Goal: Transaction & Acquisition: Book appointment/travel/reservation

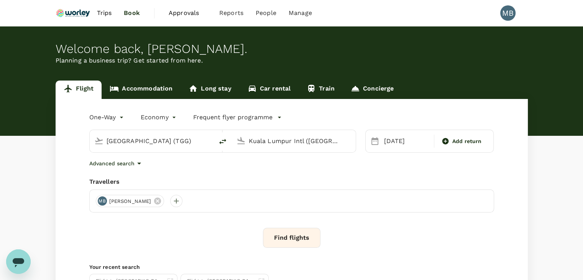
click at [138, 92] on link "Accommodation" at bounding box center [141, 89] width 79 height 18
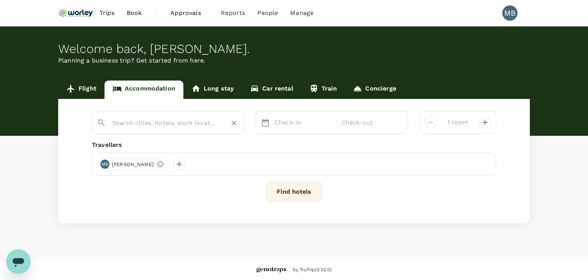
click at [143, 120] on input "text" at bounding box center [165, 123] width 106 height 12
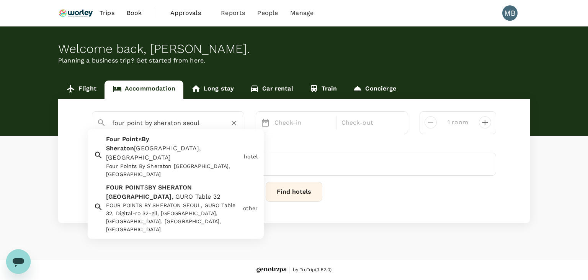
click at [151, 188] on div "FOUR POINT S BY SHERATON SEOUL , GURO Table 32 FOUR POINTS BY SHERATON SEOUL, G…" at bounding box center [171, 207] width 137 height 54
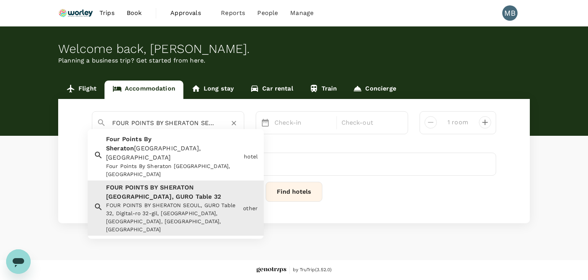
click at [204, 125] on input "FOUR POINTS BY SHERATON SEOUL, GURO Table 32" at bounding box center [165, 123] width 106 height 12
type input "FOUR POINTS BY SHERATON SEOUL, GURO Table 32"
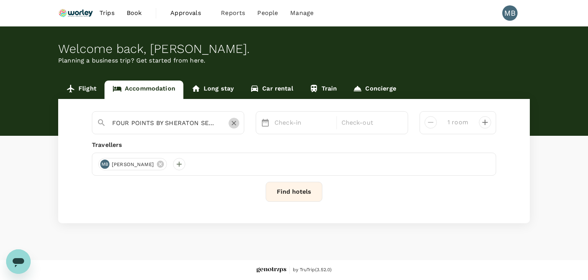
click at [231, 123] on icon "Clear" at bounding box center [234, 123] width 8 height 8
paste input "Four Points by [PERSON_NAME], [GEOGRAPHIC_DATA]"
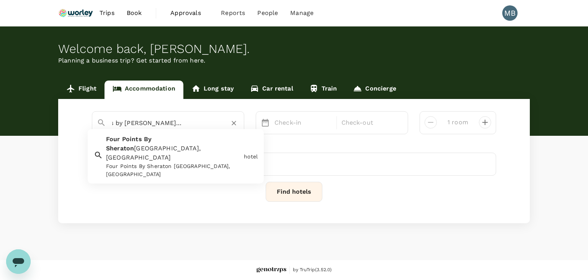
drag, startPoint x: 222, startPoint y: 120, endPoint x: 183, endPoint y: 120, distance: 38.7
click at [183, 120] on div "Four Points by [PERSON_NAME], [GEOGRAPHIC_DATA]" at bounding box center [175, 123] width 127 height 12
type input "Four Points by [PERSON_NAME], [GEOGRAPHIC_DATA]"
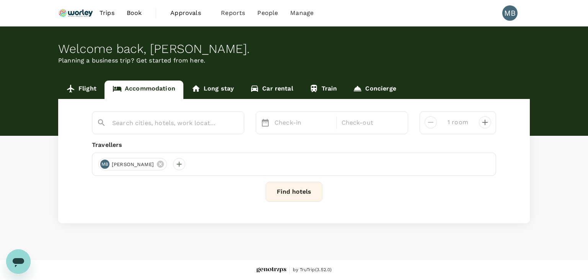
scroll to position [0, 0]
click at [199, 194] on div "Find hotels" at bounding box center [294, 192] width 405 height 20
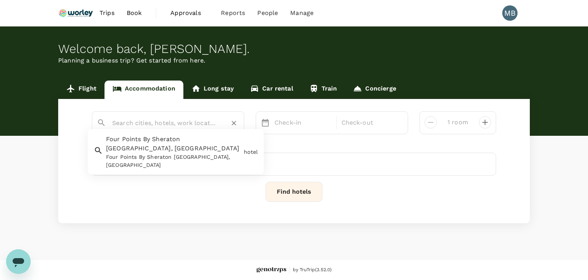
click at [192, 121] on input "text" at bounding box center [165, 123] width 106 height 12
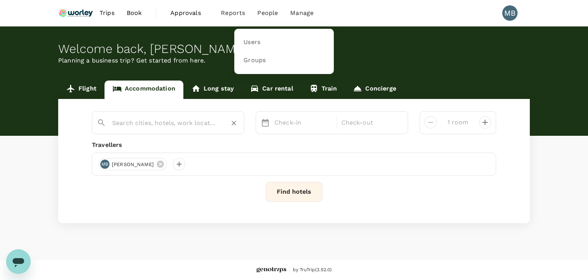
paste input "Four Points by Sheraton Josun, Seoul Station"
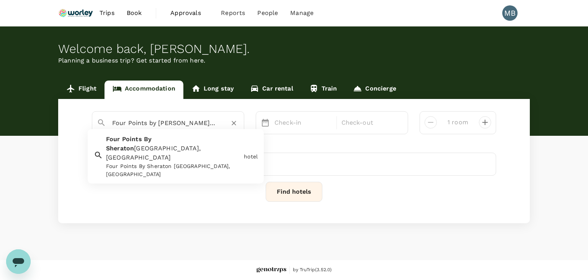
scroll to position [0, 34]
drag, startPoint x: 171, startPoint y: 124, endPoint x: 221, endPoint y: 124, distance: 50.2
click at [221, 124] on div "Four Points by Sheraton Josun, Seoul Station" at bounding box center [175, 123] width 127 height 12
type input "Four Points By Sheraton Kuala Lumpur, City Centre"
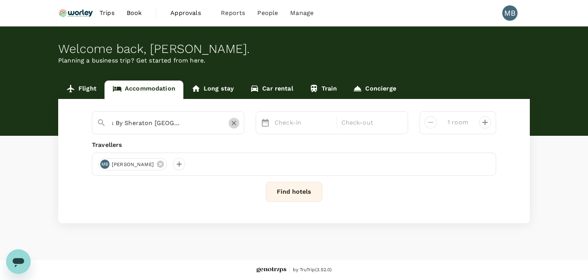
click at [236, 121] on icon "Clear" at bounding box center [234, 123] width 5 height 5
click at [216, 124] on input "text" at bounding box center [165, 123] width 106 height 12
paste input "Four Points by Sheraton Josun, Seoul Station"
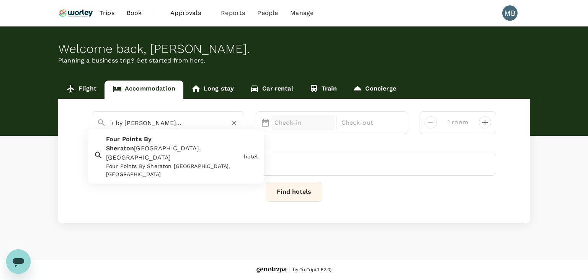
type input "Four Points by Sheraton Josun, Seoul Station"
click at [275, 123] on p "Check-in" at bounding box center [303, 122] width 57 height 9
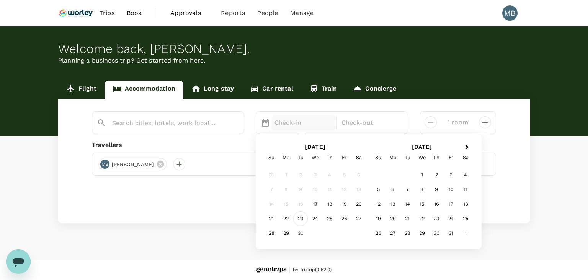
click at [298, 217] on div "23" at bounding box center [300, 218] width 15 height 15
click at [318, 215] on div "24" at bounding box center [315, 218] width 15 height 15
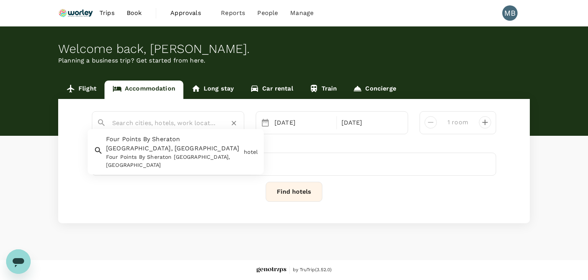
click at [193, 121] on input "text" at bounding box center [165, 123] width 106 height 12
paste input "Four Points by Sheraton Josun, Seoul Station"
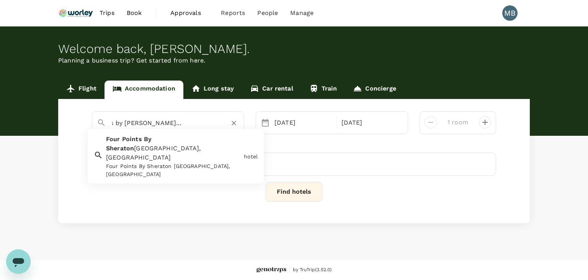
drag, startPoint x: 175, startPoint y: 123, endPoint x: 153, endPoint y: 120, distance: 21.6
click at [153, 120] on input "Four Points by Sheraton Josun, Seoul Station" at bounding box center [165, 123] width 106 height 12
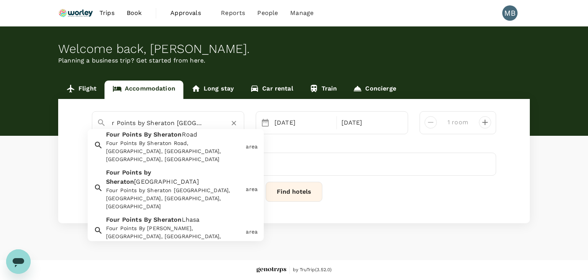
scroll to position [0, 0]
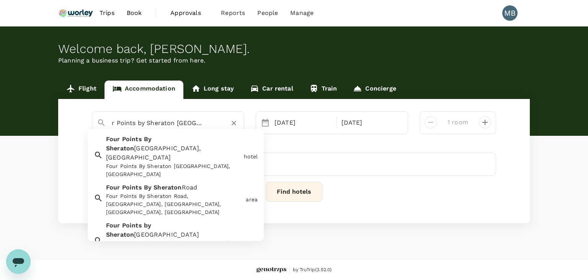
drag, startPoint x: 217, startPoint y: 123, endPoint x: 195, endPoint y: 121, distance: 21.5
click at [195, 121] on input "Four Points by Sheraton Seoul Station" at bounding box center [165, 123] width 106 height 12
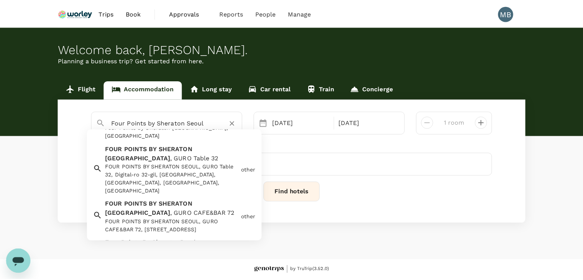
scroll to position [57, 0]
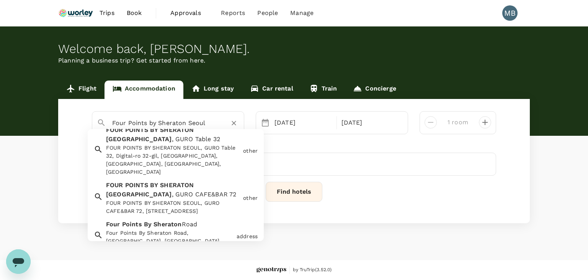
click at [201, 199] on div "FOUR POINTS BY SHERATON SEOUL, GURO CAFE&BAR 72, Digital-ro 32-gil, Guro Distri…" at bounding box center [173, 207] width 134 height 16
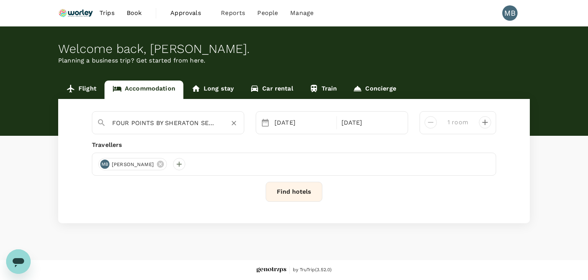
type input "FOUR POINTS BY SHERATON SEOUL, GURO CAFE&BAR 72"
click at [185, 163] on div at bounding box center [179, 164] width 12 height 12
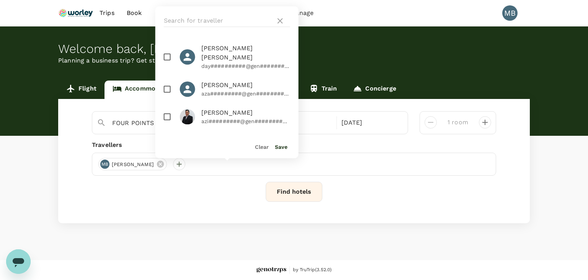
click at [165, 81] on input "checkbox" at bounding box center [167, 89] width 16 height 16
checkbox input "true"
click at [283, 148] on button "Save" at bounding box center [281, 147] width 13 height 6
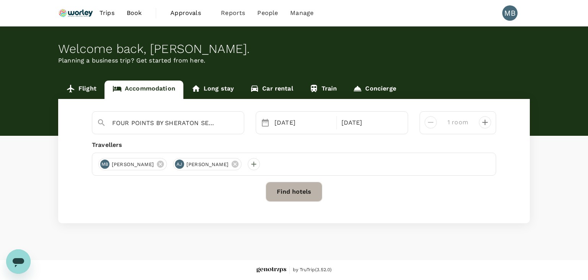
click at [282, 188] on button "Find hotels" at bounding box center [294, 192] width 57 height 20
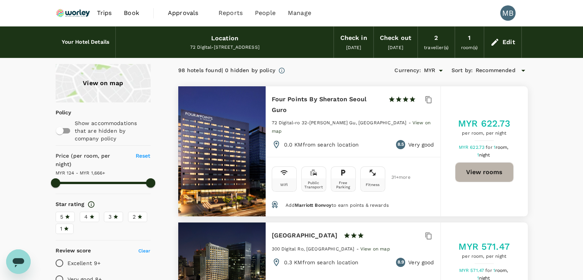
click at [498, 162] on button "View rooms" at bounding box center [484, 172] width 59 height 20
type input "1665.33"
click at [512, 37] on div "Edit" at bounding box center [508, 42] width 13 height 11
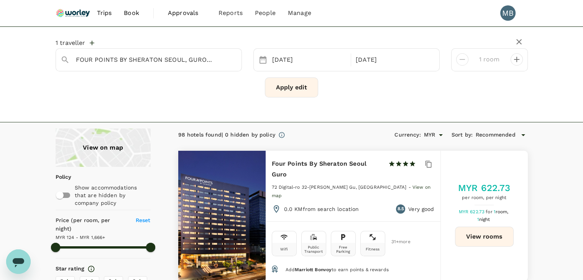
type input "72"
click at [230, 57] on icon "Clear" at bounding box center [232, 60] width 8 height 8
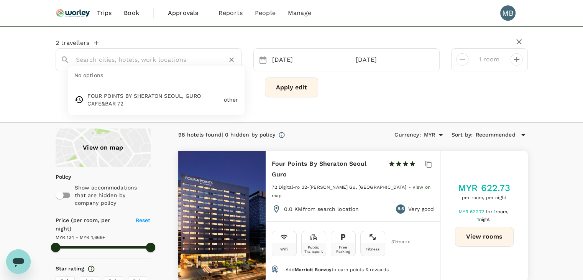
click at [204, 61] on input "text" at bounding box center [145, 60] width 139 height 12
paste input "Fraser Place Namdaemun Seoul"
type input "Fraser Place Namdaemun Seoul"
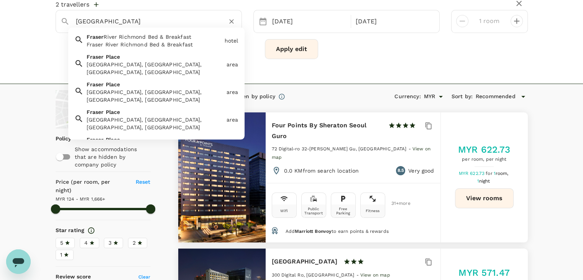
click at [229, 20] on icon "Clear" at bounding box center [232, 22] width 8 height 8
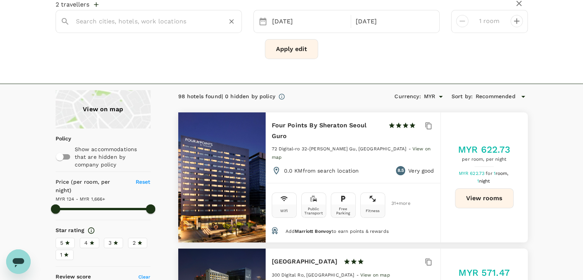
click at [210, 20] on input "text" at bounding box center [145, 21] width 139 height 12
paste input "Fraser Place Namdaemun Seoul"
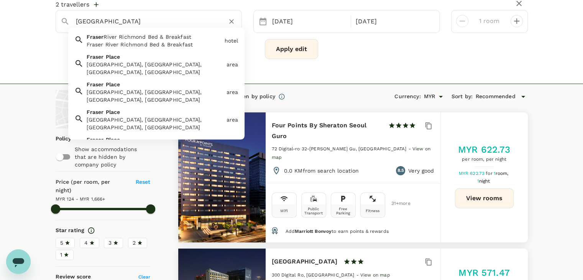
type input "Fraser Place Namdaemun Seoul"
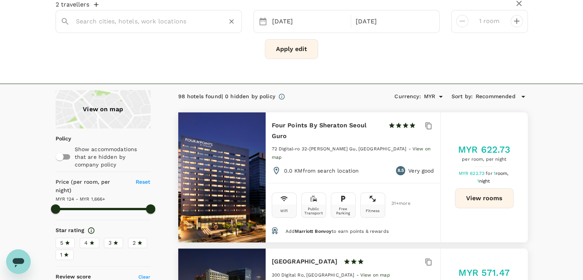
paste input "Hotel Gracery Seoul"
click at [164, 39] on div "Grace Hotel Grace Hotel" at bounding box center [153, 39] width 138 height 18
type input "Grace Hotel"
click at [279, 49] on button "Apply edit" at bounding box center [291, 49] width 53 height 20
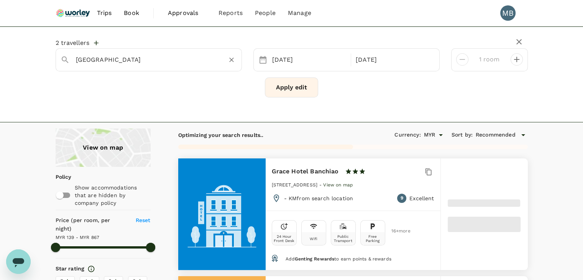
type input "866.48"
click at [228, 59] on icon "Clear" at bounding box center [232, 60] width 8 height 8
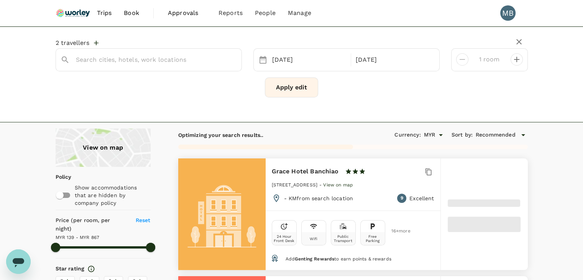
type input "866.48"
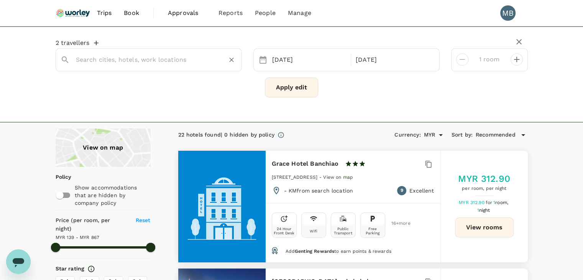
paste input "Courtyard by Marriott Seoul Namdaemun"
type input "Courtyard by Marriott Seoul Namdaemun"
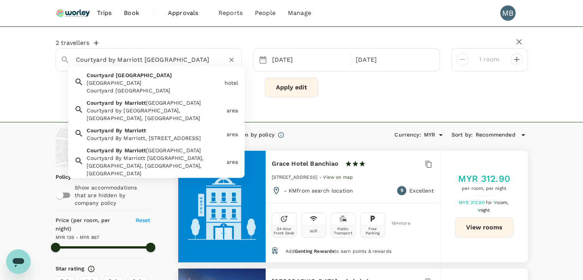
click at [230, 58] on icon "Clear" at bounding box center [231, 59] width 5 height 5
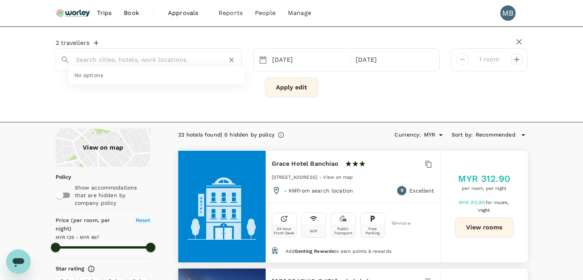
click at [197, 57] on input "text" at bounding box center [145, 60] width 139 height 12
paste input "Hotel The Designers Seoul Station"
type input "Hotel The Designers Seoul Station"
click at [231, 56] on icon "Clear" at bounding box center [232, 60] width 8 height 8
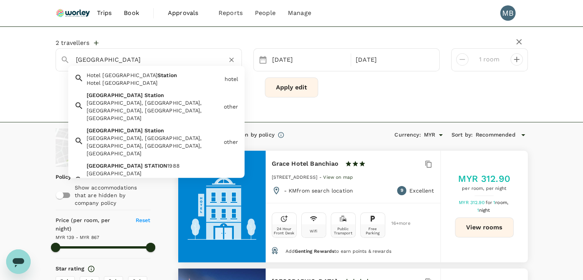
click at [182, 98] on div "Seoul Station Seoul Station, Dongja-dong, Yongsan District, Seoul, South Korea" at bounding box center [152, 105] width 137 height 34
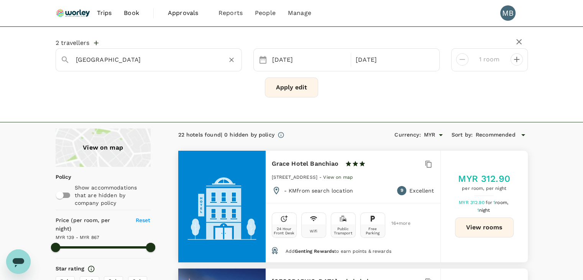
type input "Seoul Station"
click at [293, 86] on button "Apply edit" at bounding box center [291, 87] width 53 height 20
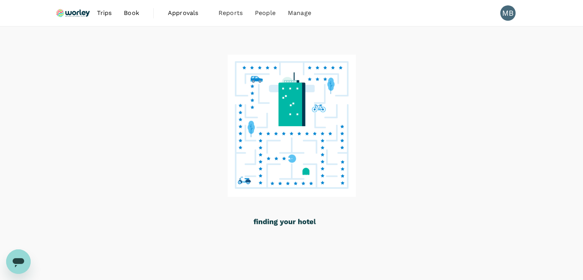
scroll to position [32, 0]
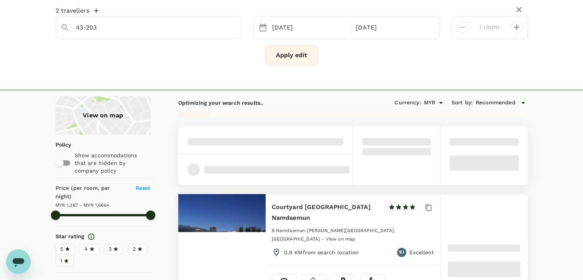
type input "1665.38"
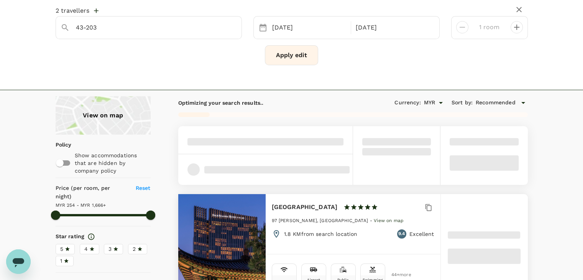
type input "254.38"
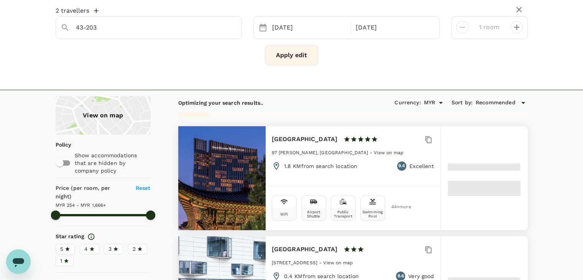
type input "1665.21"
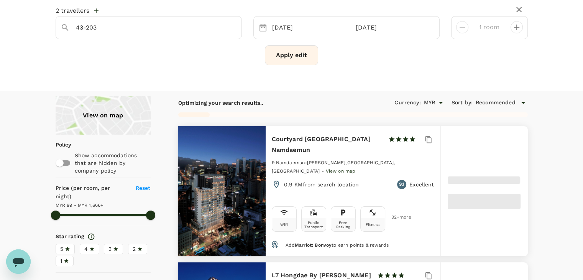
type input "99.21"
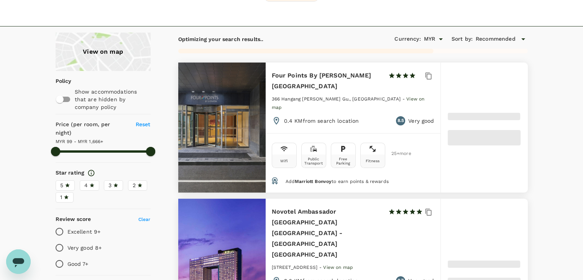
scroll to position [109, 0]
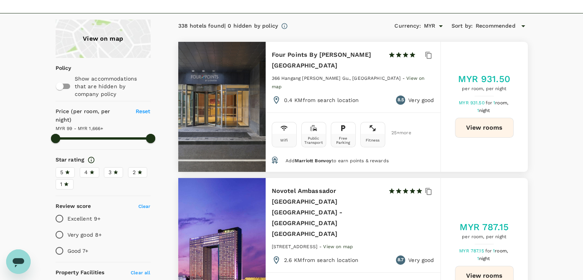
type input "1665.21"
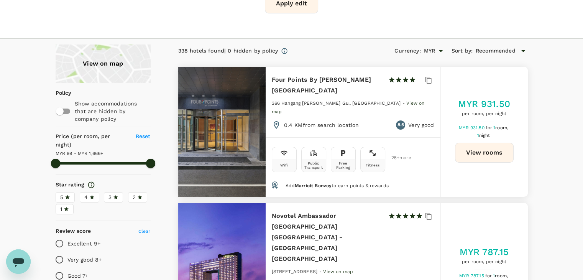
scroll to position [70, 0]
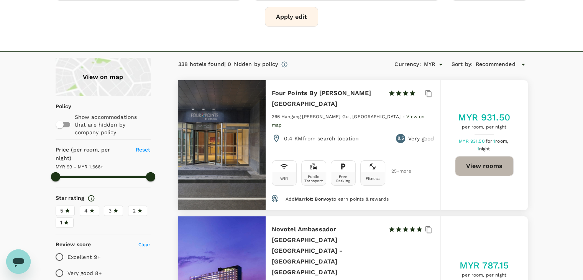
click at [472, 163] on button "View rooms" at bounding box center [484, 166] width 59 height 20
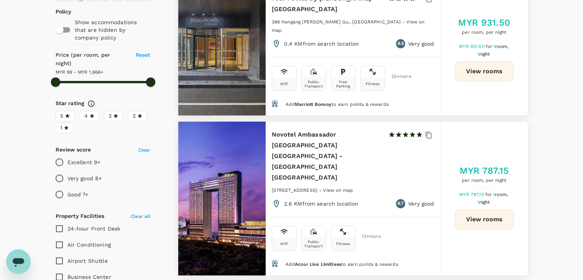
scroll to position [109, 0]
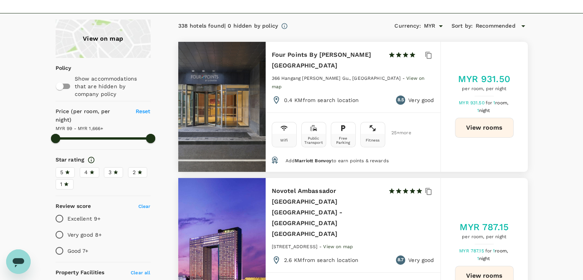
click at [487, 265] on button "View rooms" at bounding box center [484, 275] width 59 height 20
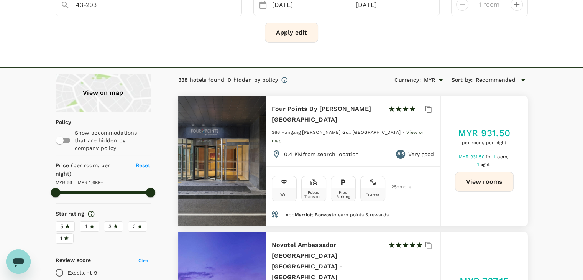
scroll to position [0, 0]
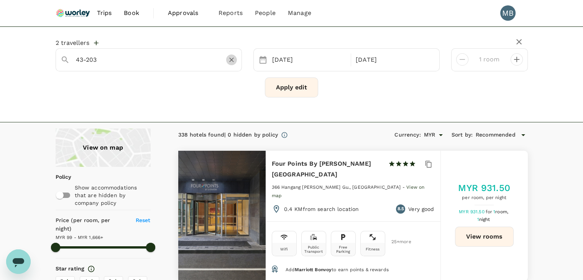
click at [231, 60] on icon "Clear" at bounding box center [231, 59] width 5 height 5
paste input "GOLDEN TULIP INCHEON AIRPORT HOTEL & SUITES"
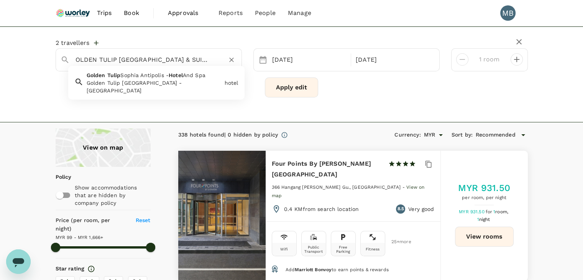
click at [196, 75] on span "And Spa" at bounding box center [194, 75] width 23 height 6
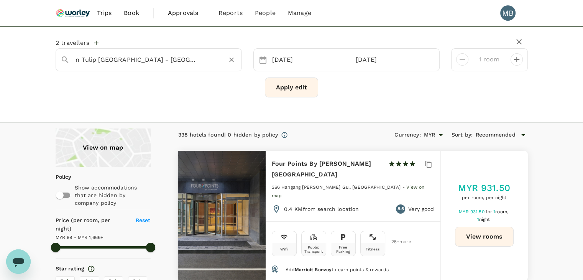
scroll to position [0, 2]
type input "Golden Tulip Sophia Antipolis - Hotel And Spa"
click at [280, 59] on div "23 Sep" at bounding box center [309, 59] width 80 height 15
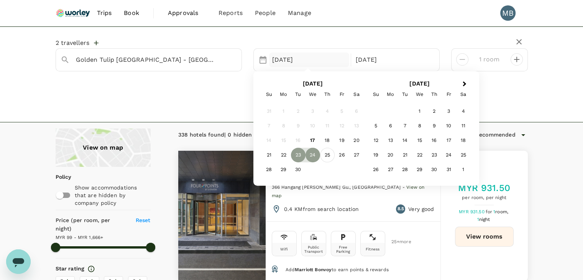
click at [326, 154] on div "25" at bounding box center [327, 155] width 15 height 15
click at [342, 155] on div "26" at bounding box center [341, 155] width 15 height 15
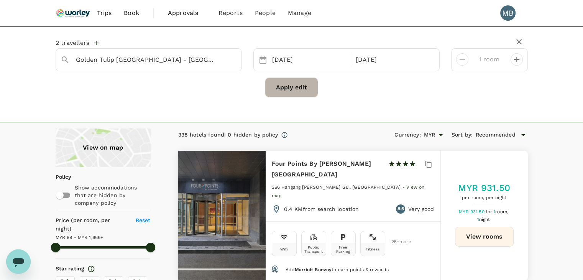
click at [298, 85] on button "Apply edit" at bounding box center [291, 87] width 53 height 20
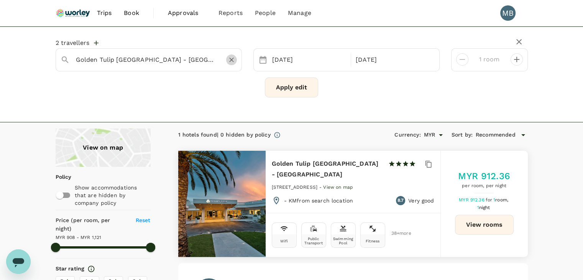
click at [228, 58] on icon "Clear" at bounding box center [232, 60] width 8 height 8
paste input "Golden Tulip Incheon Airport Hotel and Suites"
type input "Golden Tulip Incheon Airport Hotel and Suites"
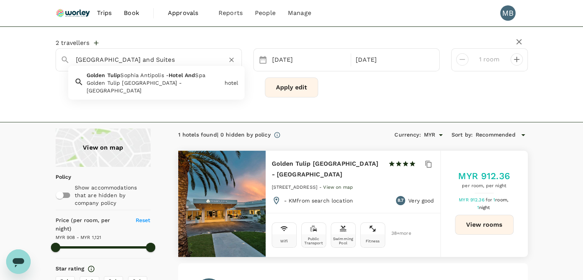
click at [231, 60] on icon "Clear" at bounding box center [231, 59] width 5 height 5
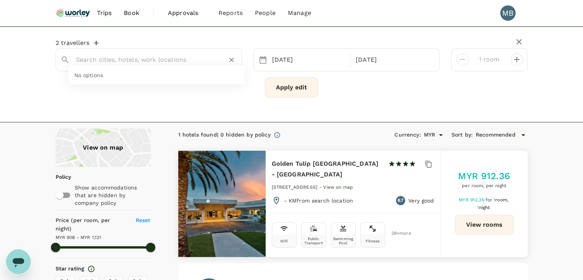
scroll to position [0, 0]
paste input "Incheon Airport"
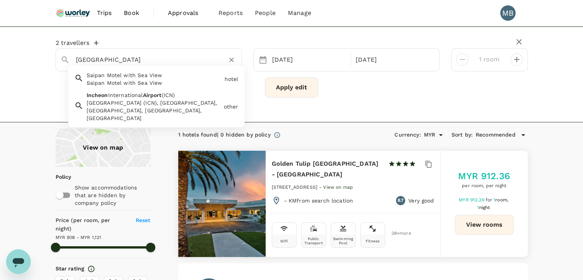
click at [185, 95] on div "Incheon International Airport (ICN) Incheon International Airport (ICN), Gongha…" at bounding box center [152, 105] width 137 height 34
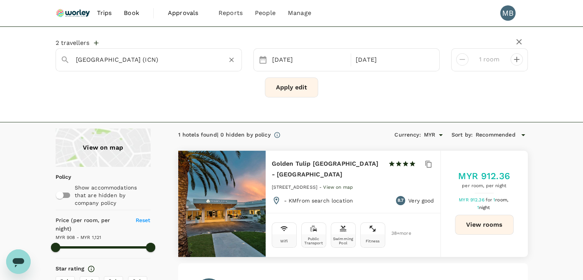
type input "Incheon International Airport (ICN)"
click at [282, 84] on button "Apply edit" at bounding box center [291, 87] width 53 height 20
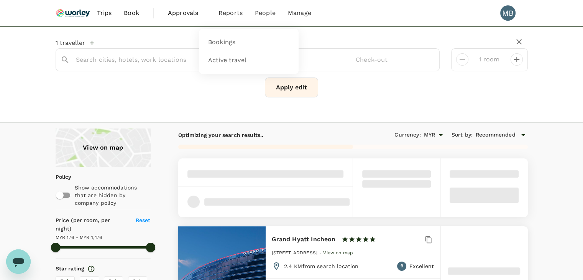
type input "272"
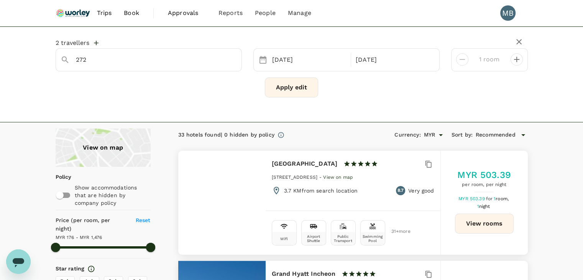
type input "1476.03"
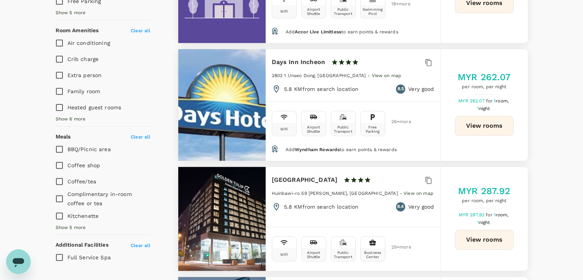
scroll to position [460, 0]
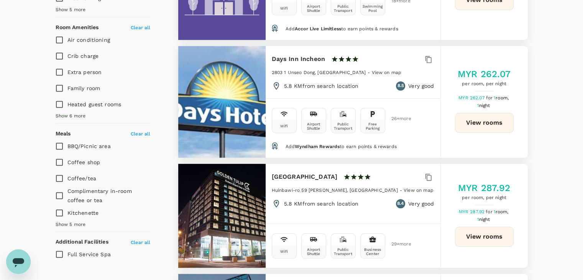
click at [475, 233] on button "View rooms" at bounding box center [484, 236] width 59 height 20
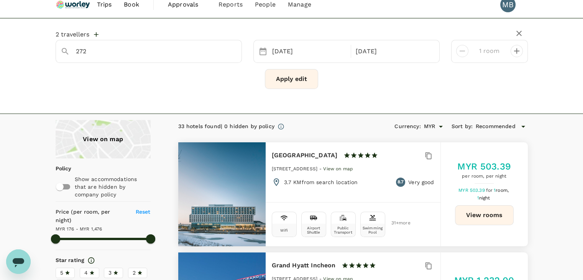
scroll to position [0, 0]
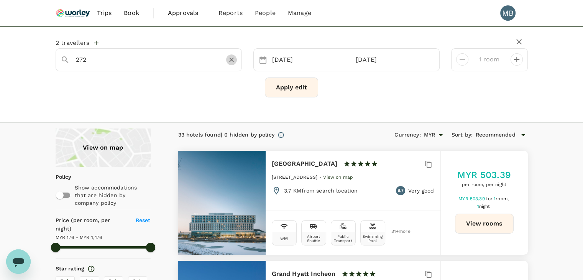
click at [231, 56] on icon "Clear" at bounding box center [232, 60] width 8 height 8
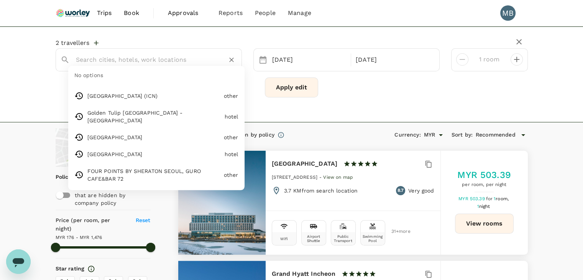
click at [199, 62] on input "text" at bounding box center [145, 60] width 139 height 12
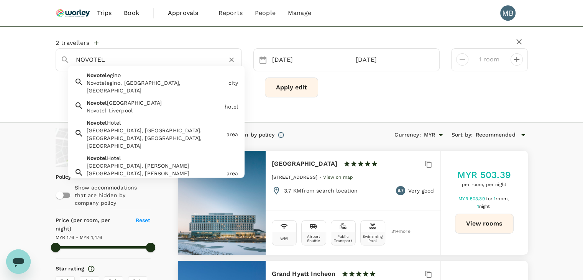
type input "NOVOTEL"
click at [157, 61] on input "text" at bounding box center [145, 60] width 139 height 12
paste input "Novotel Ambassador [GEOGRAPHIC_DATA] [GEOGRAPHIC_DATA] - [GEOGRAPHIC_DATA] [GEO…"
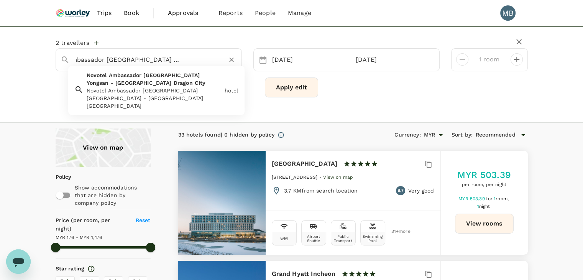
click at [159, 73] on span "[GEOGRAPHIC_DATA]" at bounding box center [171, 75] width 56 height 6
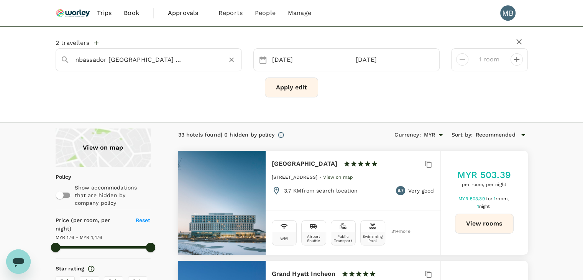
type input "Novotel Ambassador [GEOGRAPHIC_DATA] [GEOGRAPHIC_DATA] - [GEOGRAPHIC_DATA] [GEO…"
click at [279, 91] on button "Apply edit" at bounding box center [291, 87] width 53 height 20
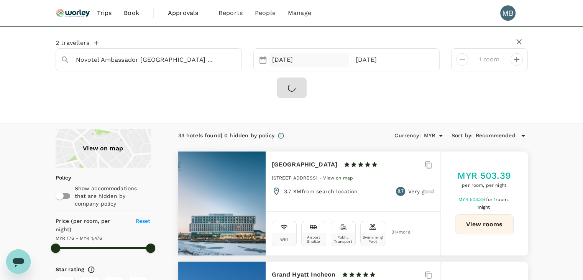
click at [289, 63] on div "25 Sep" at bounding box center [309, 59] width 80 height 15
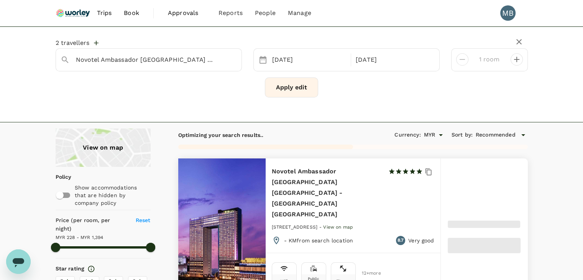
type input "1393.73"
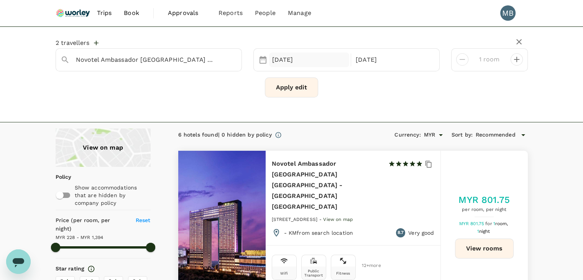
click at [300, 59] on div "25 Sep" at bounding box center [309, 59] width 80 height 15
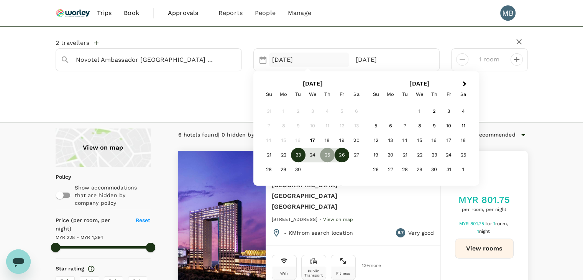
click at [297, 155] on div "23" at bounding box center [298, 155] width 15 height 15
click at [313, 155] on div "24" at bounding box center [312, 155] width 15 height 15
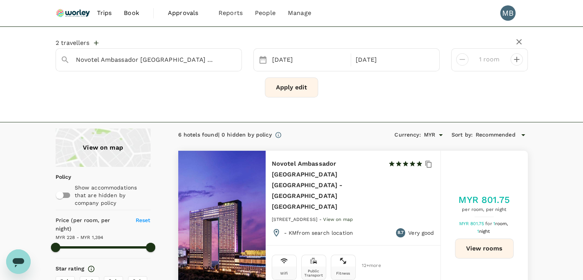
click at [287, 85] on button "Apply edit" at bounding box center [291, 87] width 53 height 20
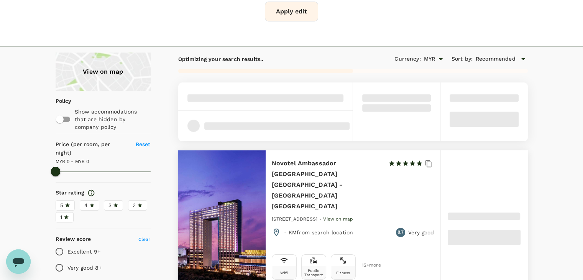
scroll to position [77, 0]
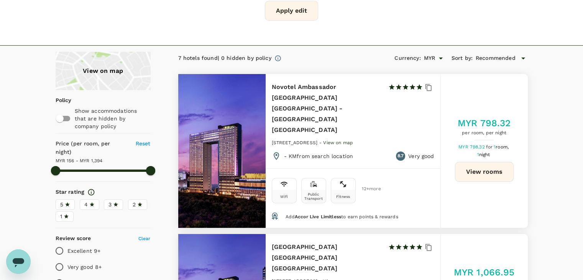
click at [226, 149] on div at bounding box center [221, 151] width 87 height 154
click at [498, 162] on button "View rooms" at bounding box center [484, 172] width 59 height 20
type input "1393.24"
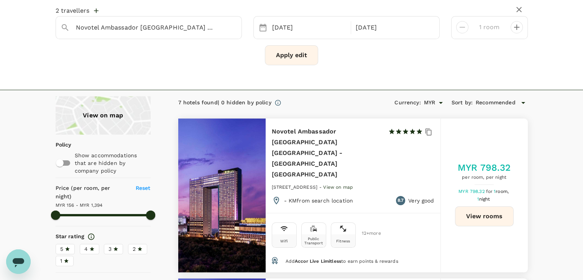
scroll to position [0, 0]
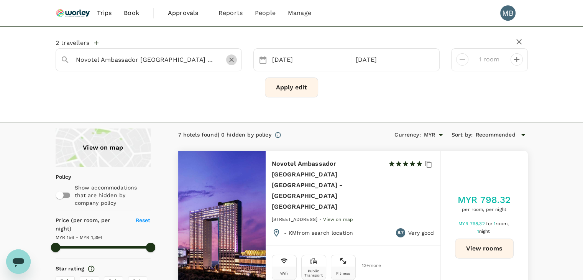
click at [229, 58] on icon "Clear" at bounding box center [232, 60] width 8 height 8
click at [200, 60] on input "text" at bounding box center [145, 60] width 139 height 12
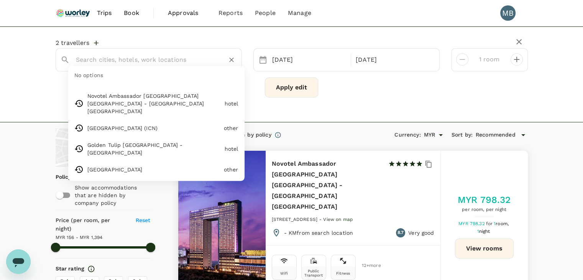
paste input "Four Points by Sheraton Josun, Seoul Station"
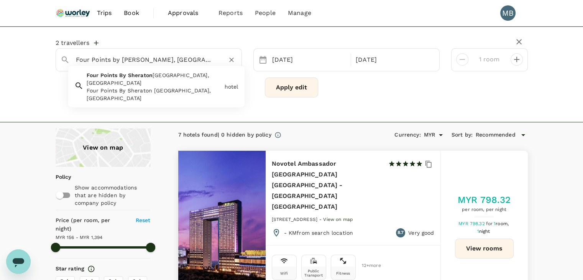
type input "Four Points by Sheraton Josun, Seoul Station"
click at [190, 62] on input "text" at bounding box center [145, 60] width 139 height 12
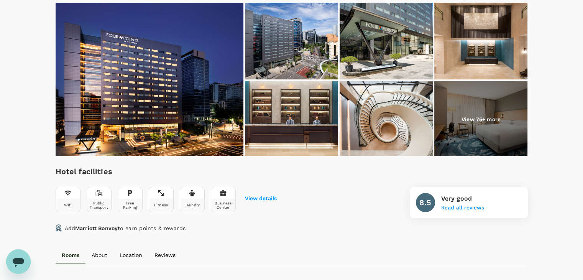
scroll to position [77, 0]
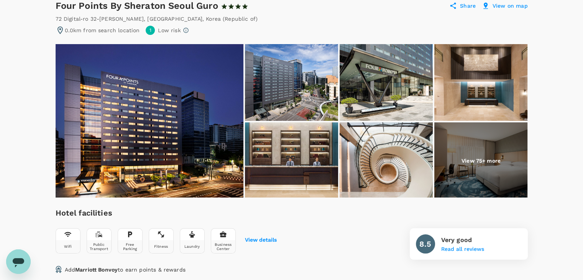
click at [195, 121] on img at bounding box center [150, 120] width 188 height 153
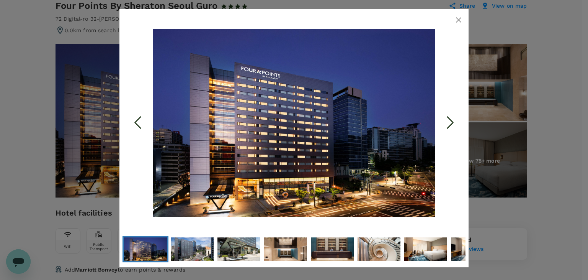
click at [462, 17] on icon "button" at bounding box center [458, 19] width 9 height 9
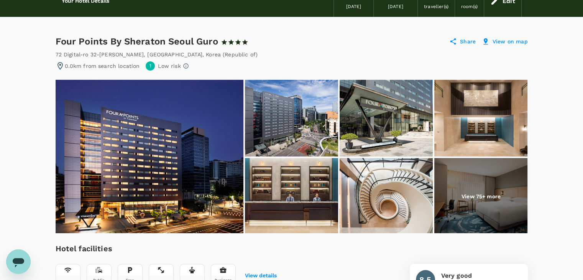
scroll to position [0, 0]
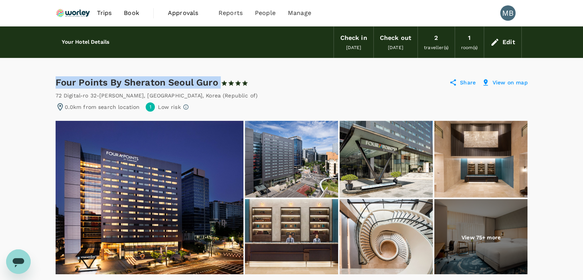
drag, startPoint x: 57, startPoint y: 80, endPoint x: 221, endPoint y: 79, distance: 164.4
click at [221, 79] on div "Four Points By Sheraton Seoul Guro 1 Star 2 Stars 3 Stars 4 Stars 5 Stars" at bounding box center [156, 82] width 200 height 12
copy div "Four Points By Sheraton Seoul Guro"
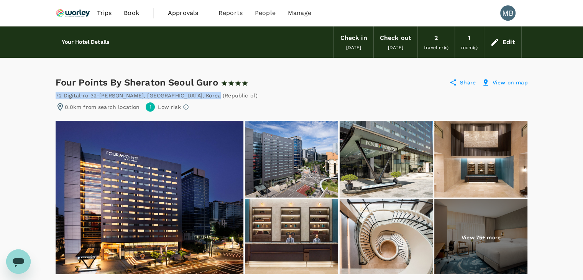
drag, startPoint x: 56, startPoint y: 92, endPoint x: 165, endPoint y: 94, distance: 109.6
click at [166, 94] on div "72 Digital-ro 32-gil Guro Gu , Seoul , Korea (Republic of)" at bounding box center [157, 96] width 202 height 8
copy div "72 Digital-ro 32-gil Guro Gu , Seoul , Korea"
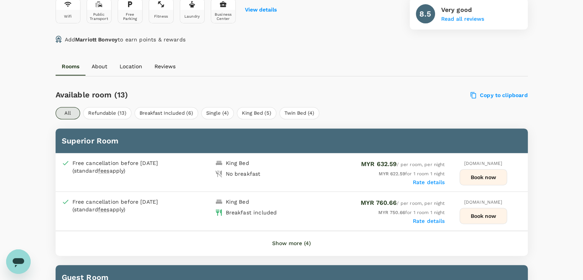
scroll to position [383, 0]
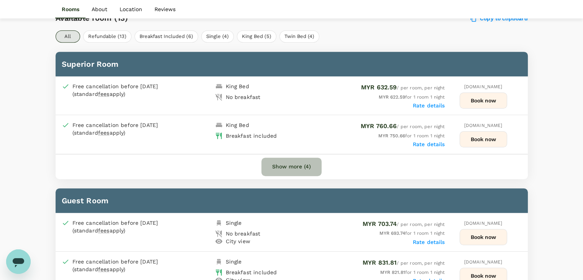
click at [284, 166] on button "Show more (4)" at bounding box center [291, 166] width 60 height 18
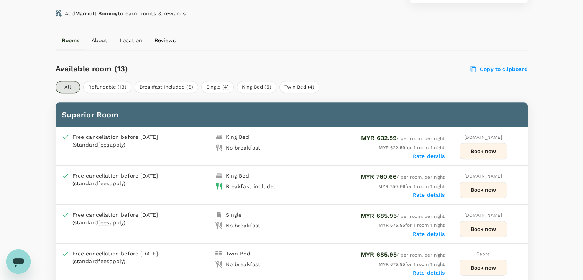
scroll to position [345, 0]
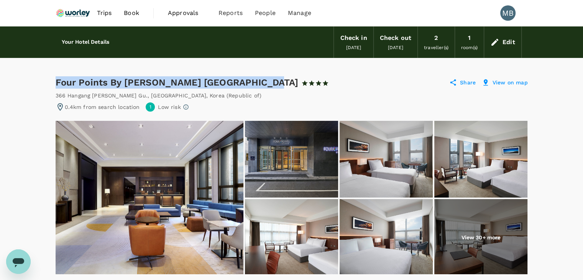
drag, startPoint x: 56, startPoint y: 80, endPoint x: 259, endPoint y: 79, distance: 203.4
click at [259, 79] on div "Four Points By Sheraton Josun Seoul Station 1 Star 2 Stars 3 Stars 4 Stars 5 St…" at bounding box center [196, 82] width 280 height 12
copy div "Four Points By Sheraton Josun Seoul Station"
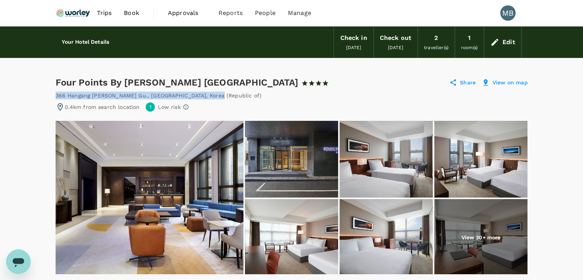
drag, startPoint x: 56, startPoint y: 91, endPoint x: 180, endPoint y: 91, distance: 124.9
click at [180, 92] on div "366 Hangang Daero Youngsan Gu. , Seoul , Korea (Republic of)" at bounding box center [159, 96] width 206 height 8
copy div "366 Hangang Daero Youngsan Gu. , Seoul , Korea"
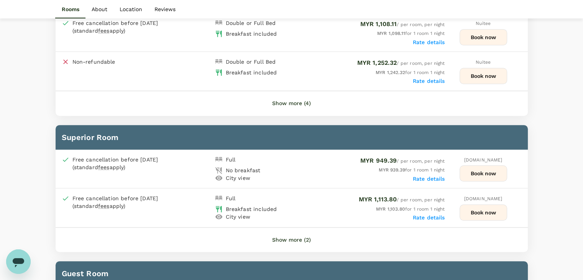
scroll to position [536, 0]
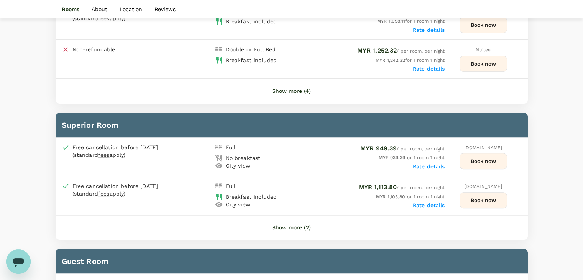
click at [294, 228] on button "Show more (2)" at bounding box center [291, 227] width 60 height 18
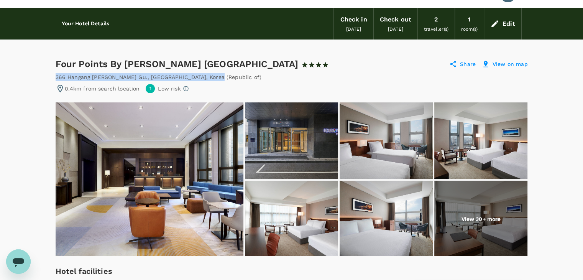
scroll to position [0, 0]
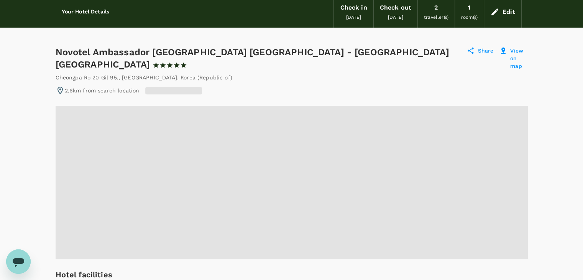
scroll to position [38, 0]
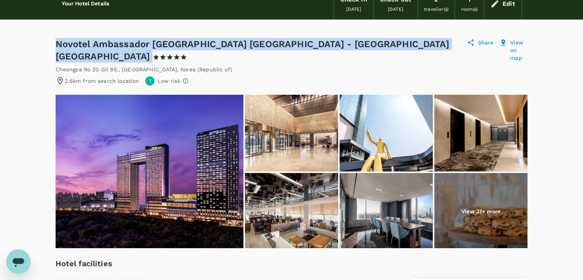
drag, startPoint x: 55, startPoint y: 43, endPoint x: 311, endPoint y: 44, distance: 255.9
click at [311, 44] on div "Novotel Ambassador Seoul Yongsan - Seoul Dragon City 1 Star 2 Stars 3 Stars 4 S…" at bounding box center [260, 50] width 408 height 25
copy div "Novotel Ambassador [GEOGRAPHIC_DATA] [GEOGRAPHIC_DATA] - [GEOGRAPHIC_DATA] [GEO…"
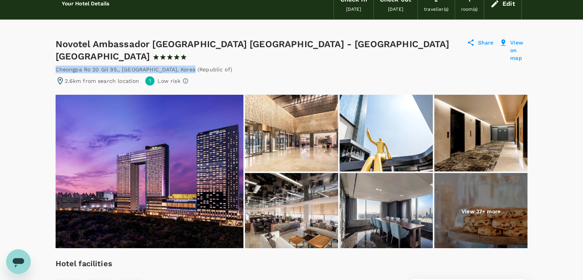
drag, startPoint x: 55, startPoint y: 56, endPoint x: 155, endPoint y: 54, distance: 99.6
click at [155, 66] on div "Cheongpa Ro 20 Gil 95. , Seoul , Korea (Republic of)" at bounding box center [144, 70] width 177 height 8
copy div "Cheongpa Ro 20 Gil 95. , Seoul , Korea"
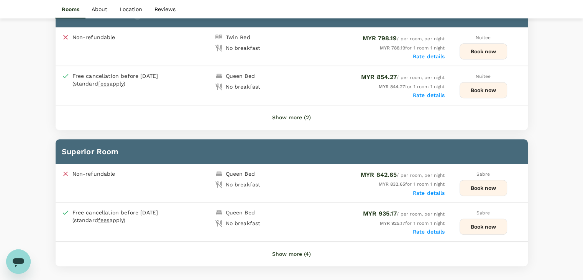
scroll to position [460, 0]
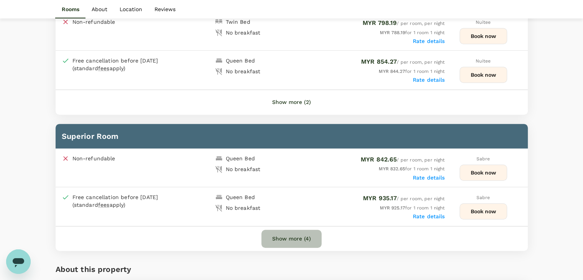
click at [282, 229] on button "Show more (4)" at bounding box center [291, 238] width 60 height 18
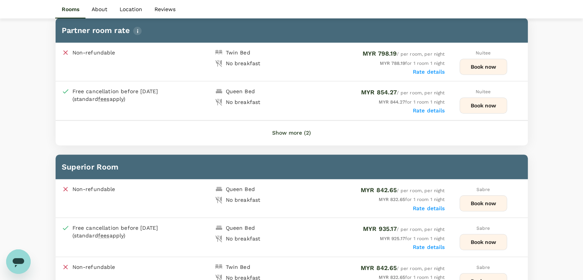
scroll to position [383, 0]
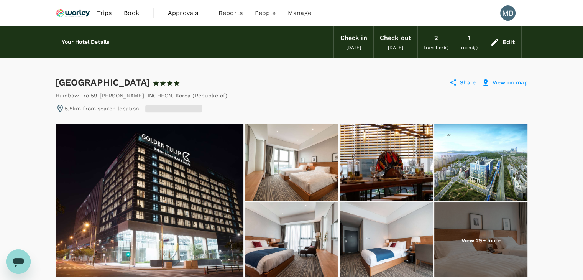
scroll to position [38, 0]
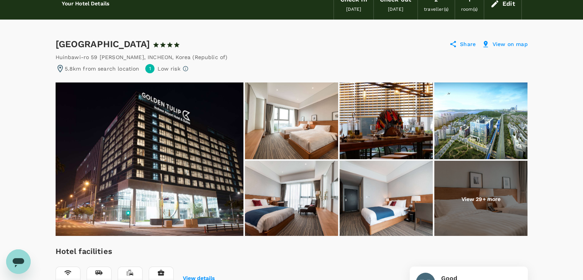
drag, startPoint x: 58, startPoint y: 43, endPoint x: 255, endPoint y: 45, distance: 196.9
click at [187, 45] on div "Golden Tulip [GEOGRAPHIC_DATA] & Suites 1 Star 2 Stars 3 Stars 4 Stars 5 Stars" at bounding box center [122, 44] width 132 height 12
copy div "[GEOGRAPHIC_DATA]"
drag, startPoint x: 56, startPoint y: 55, endPoint x: 180, endPoint y: 54, distance: 124.1
click at [180, 54] on div "Huinbawi-ro 59 [PERSON_NAME] , [GEOGRAPHIC_DATA] , [GEOGRAPHIC_DATA] (Republic …" at bounding box center [142, 57] width 172 height 8
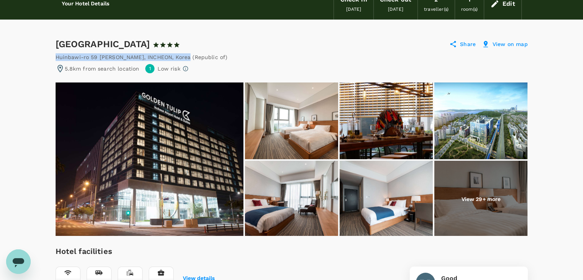
copy div "Huinbawi-ro 59 Beon-gil Jung , INCHEON , Korea"
click at [181, 192] on img at bounding box center [150, 158] width 188 height 153
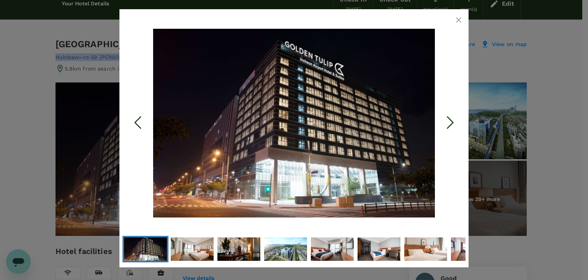
click at [457, 22] on icon "button" at bounding box center [458, 19] width 5 height 5
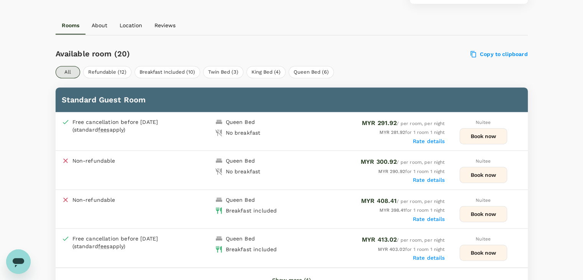
scroll to position [345, 0]
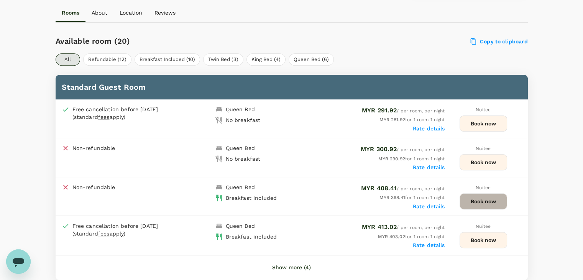
click at [463, 197] on button "Book now" at bounding box center [483, 201] width 48 height 16
click at [300, 40] on h6 "Available room (20)" at bounding box center [193, 41] width 274 height 12
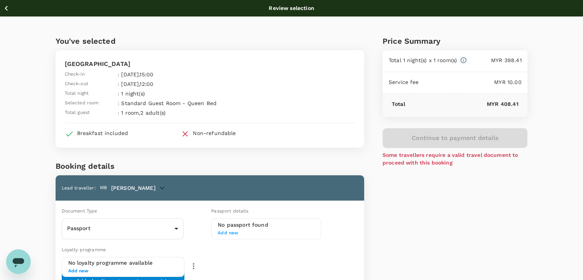
click at [6, 7] on icon "button" at bounding box center [6, 8] width 3 height 5
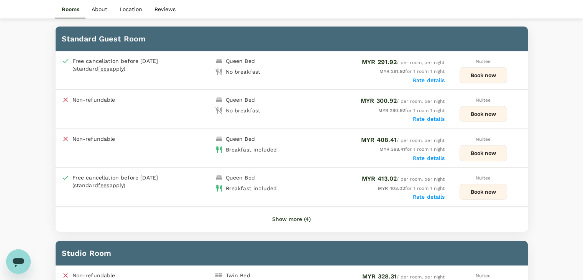
scroll to position [380, 0]
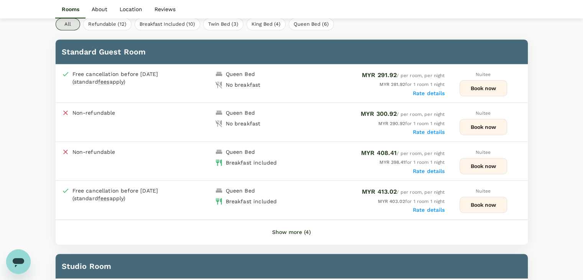
click at [292, 229] on button "Show more (4)" at bounding box center [291, 232] width 60 height 18
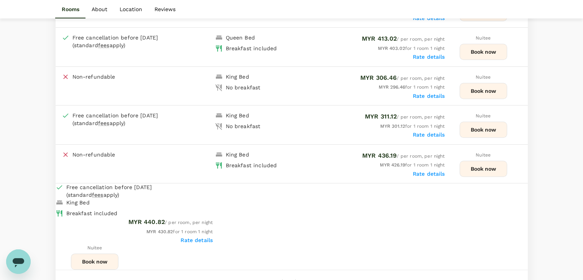
scroll to position [533, 0]
click at [287, 272] on button "Show less" at bounding box center [291, 281] width 48 height 18
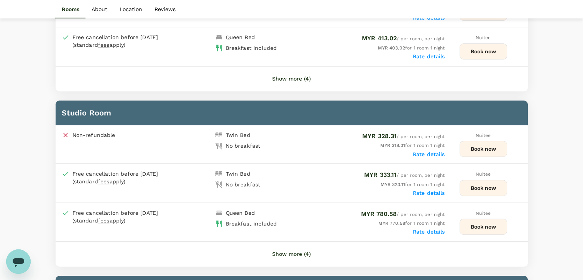
click at [284, 247] on button "Show more (4)" at bounding box center [291, 254] width 60 height 18
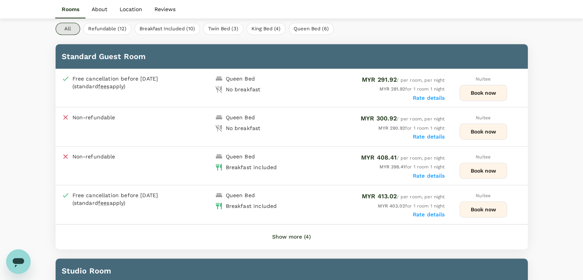
scroll to position [380, 0]
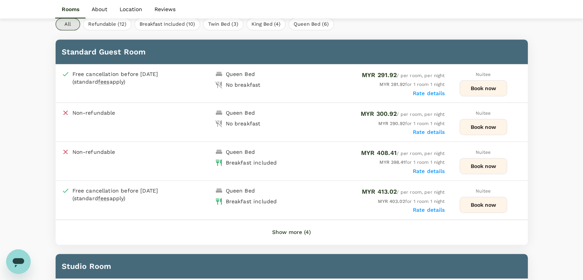
click at [289, 232] on button "Show more (4)" at bounding box center [291, 232] width 60 height 18
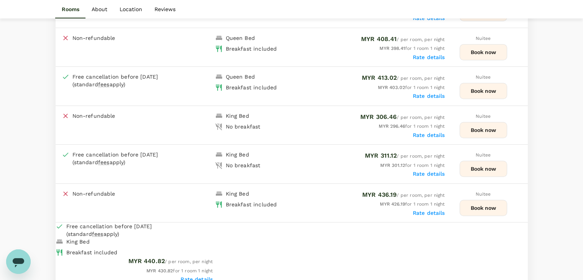
scroll to position [495, 0]
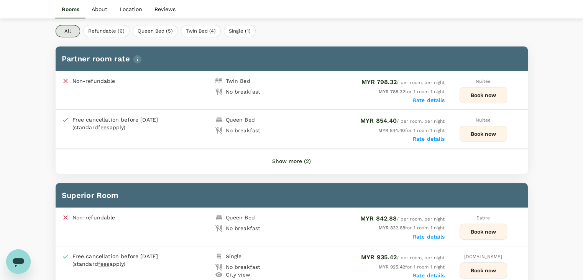
scroll to position [460, 0]
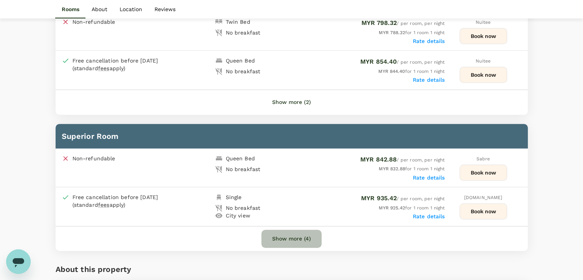
click at [280, 229] on button "Show more (4)" at bounding box center [291, 238] width 60 height 18
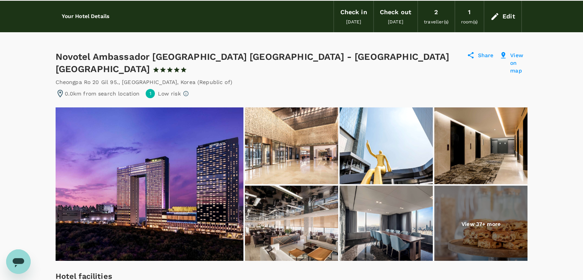
scroll to position [0, 0]
